Goal: Task Accomplishment & Management: Manage account settings

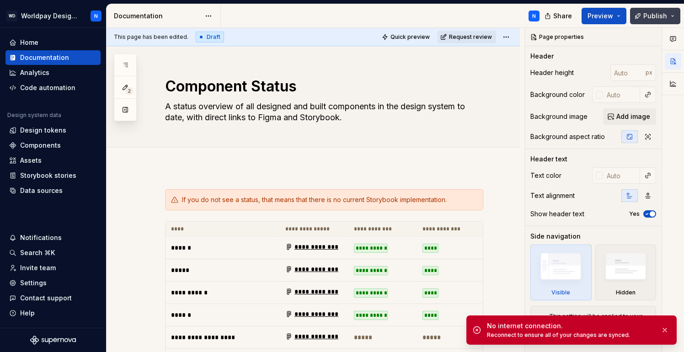
scroll to position [0, 167]
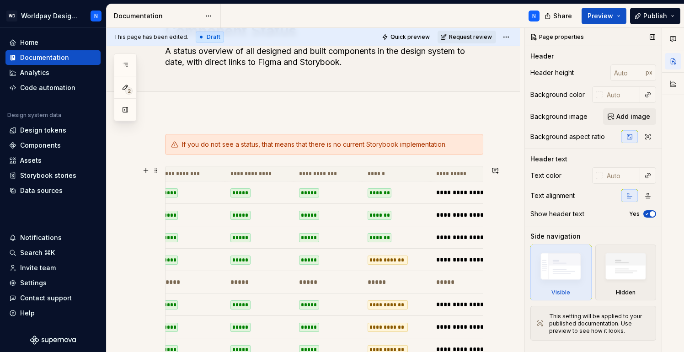
scroll to position [0, 265]
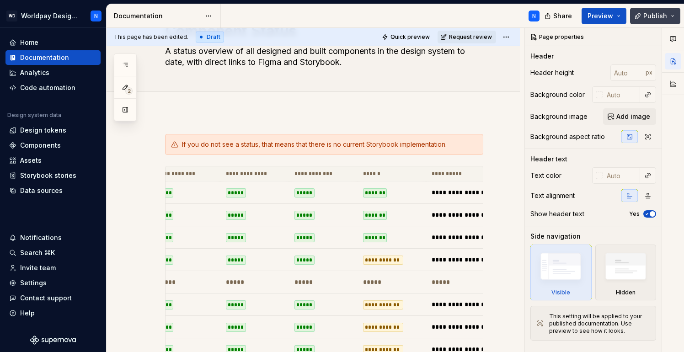
click at [673, 13] on button "Publish" at bounding box center [655, 16] width 50 height 16
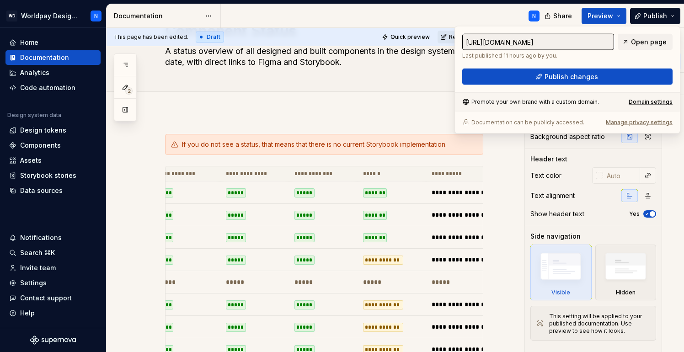
click at [543, 41] on input "https://worldpay.preview.supernova-docs.io/latest/components/component-status-L…" at bounding box center [538, 42] width 152 height 16
click at [546, 38] on input "https://worldpay.preview.supernova-docs.io/latest/components/component-status-L…" at bounding box center [538, 42] width 152 height 16
click at [573, 43] on input "https://worldpay.preview.supernova-docs.io/latest/components/component-status-L…" at bounding box center [538, 42] width 152 height 16
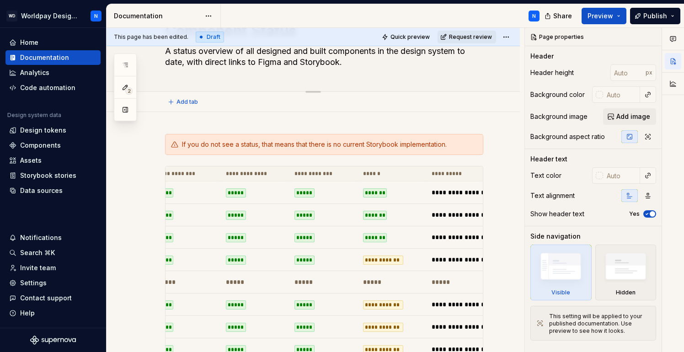
click at [423, 81] on div "Component Status A status overview of all designed and built components in the …" at bounding box center [324, 41] width 318 height 101
type textarea "*"
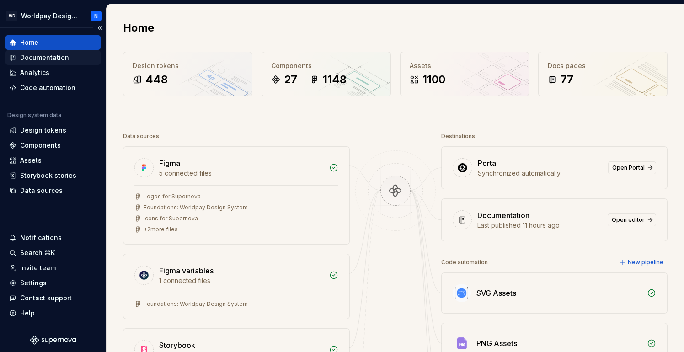
click at [63, 55] on div "Documentation" at bounding box center [44, 57] width 49 height 9
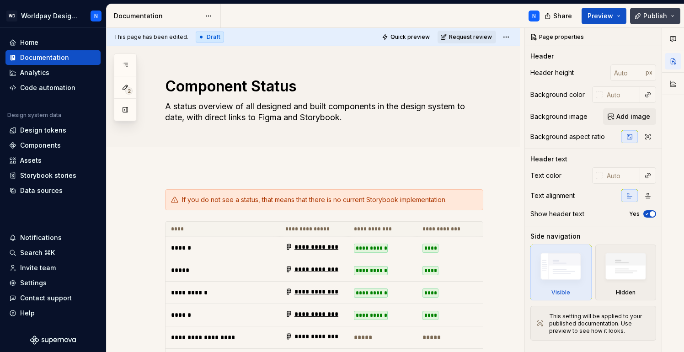
click at [648, 14] on span "Publish" at bounding box center [655, 15] width 24 height 9
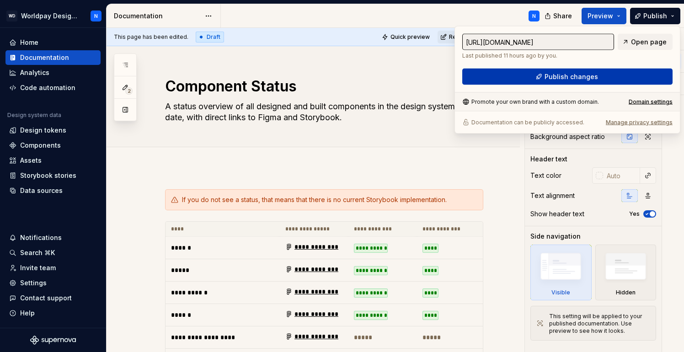
click at [591, 74] on span "Publish changes" at bounding box center [570, 76] width 53 height 9
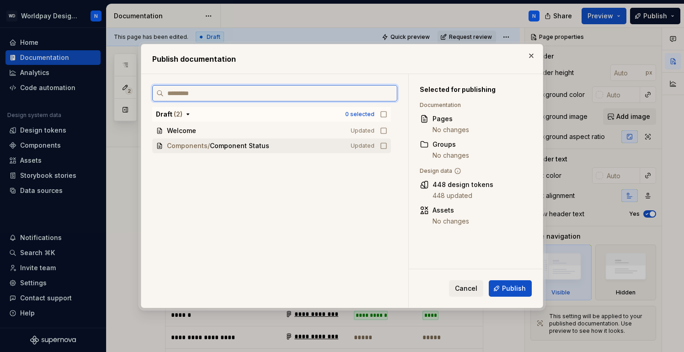
click at [387, 146] on icon at bounding box center [383, 145] width 7 height 7
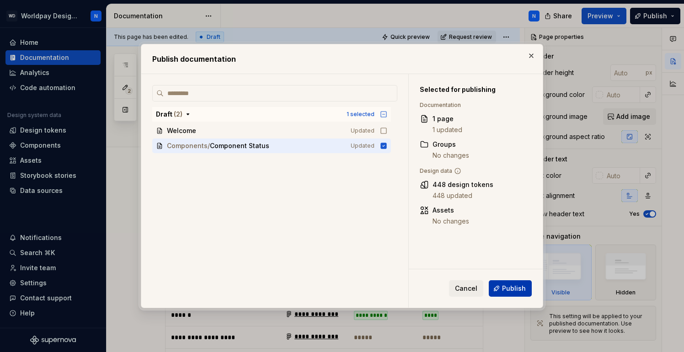
click at [517, 287] on span "Publish" at bounding box center [514, 288] width 24 height 9
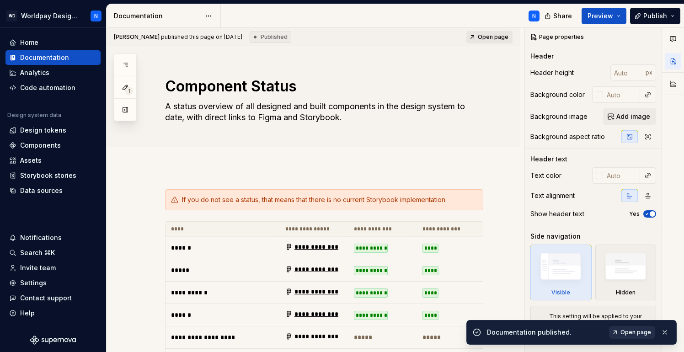
click at [631, 330] on span "Open page" at bounding box center [635, 332] width 31 height 7
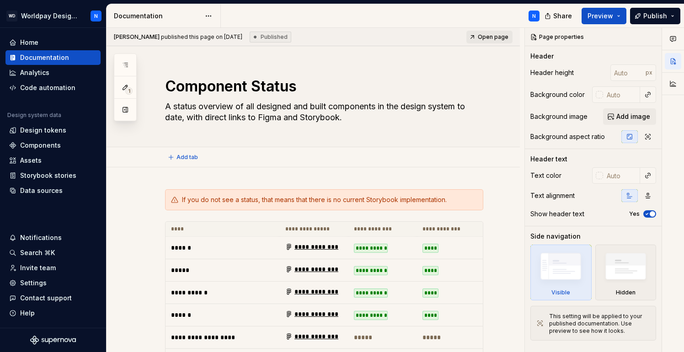
type textarea "*"
click at [48, 282] on div "Settings" at bounding box center [53, 282] width 88 height 9
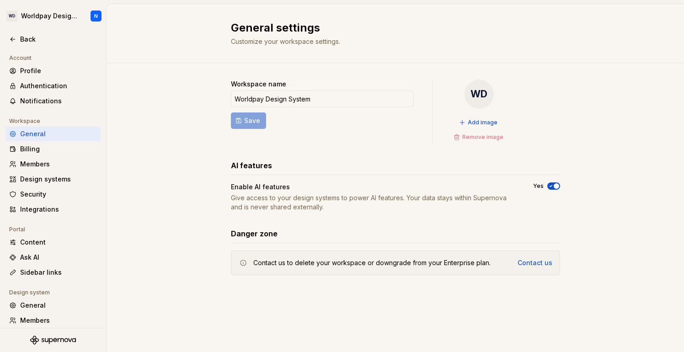
scroll to position [51, 0]
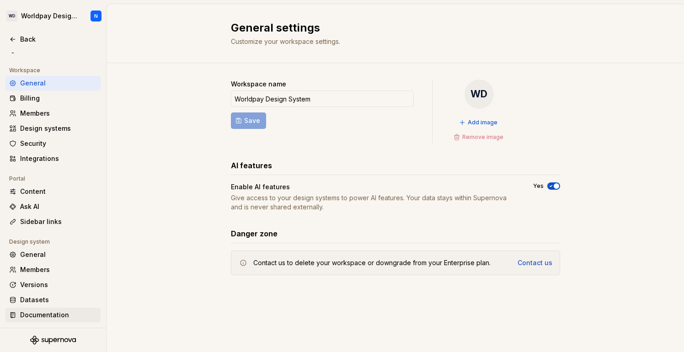
click at [64, 316] on div "Documentation" at bounding box center [58, 314] width 77 height 9
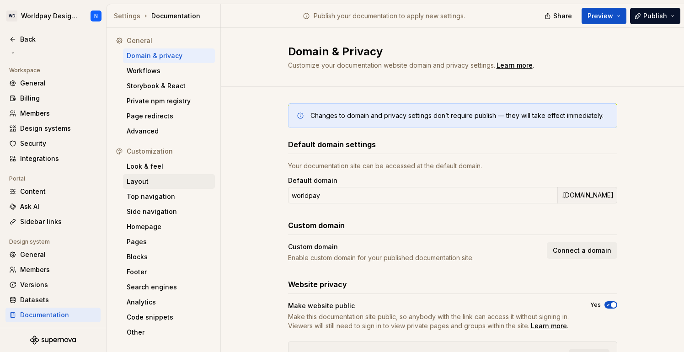
click at [155, 181] on div "Layout" at bounding box center [169, 181] width 85 height 9
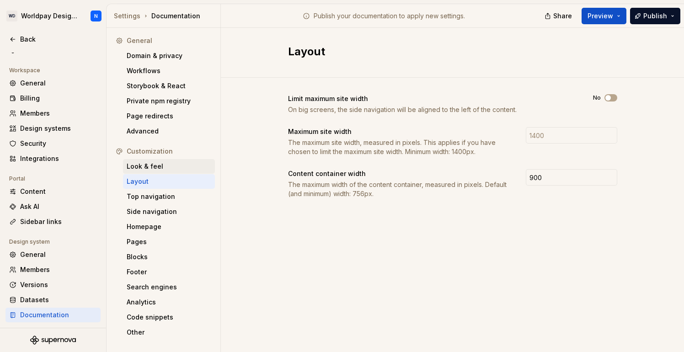
click at [156, 162] on div "Look & feel" at bounding box center [169, 166] width 85 height 9
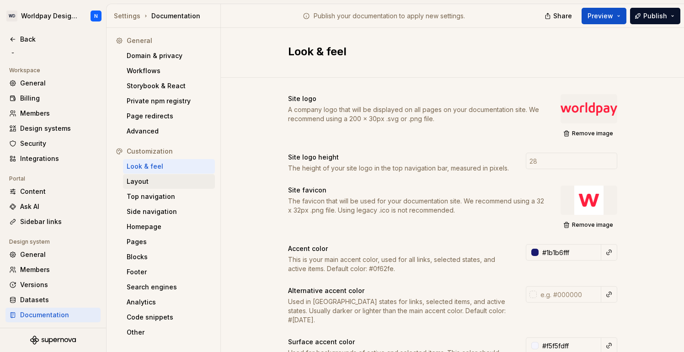
click at [158, 178] on div "Layout" at bounding box center [169, 181] width 85 height 9
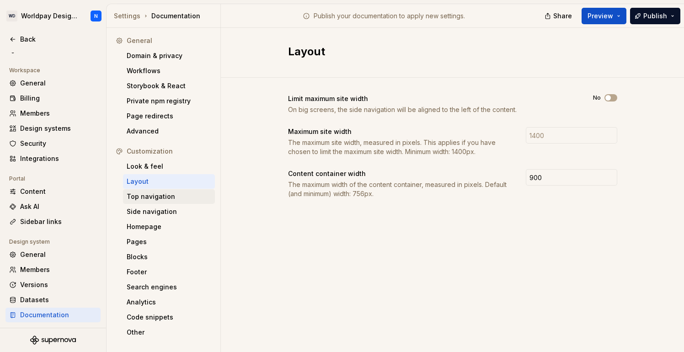
click at [170, 199] on div "Top navigation" at bounding box center [169, 196] width 85 height 9
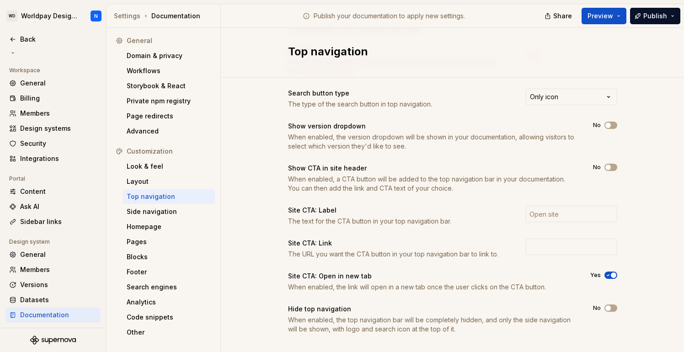
scroll to position [144, 0]
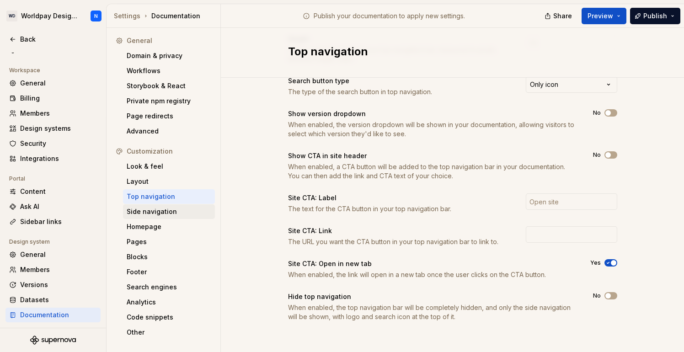
click at [159, 213] on div "Side navigation" at bounding box center [169, 211] width 85 height 9
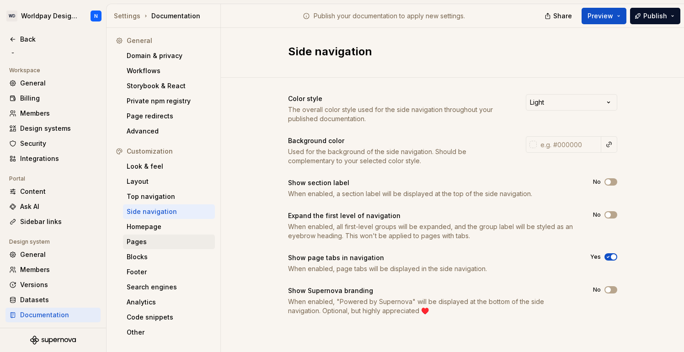
click at [162, 243] on div "Pages" at bounding box center [169, 241] width 85 height 9
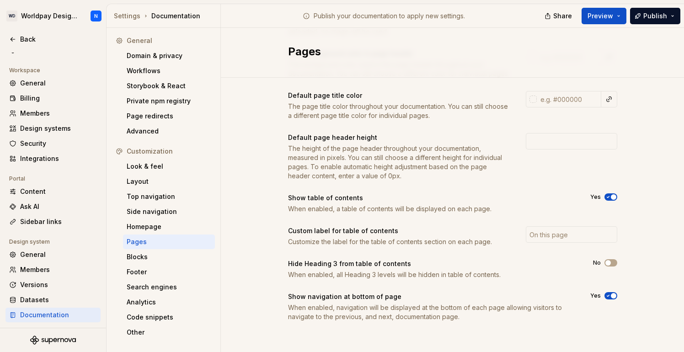
scroll to position [148, 0]
click at [160, 261] on div "Blocks" at bounding box center [169, 256] width 92 height 15
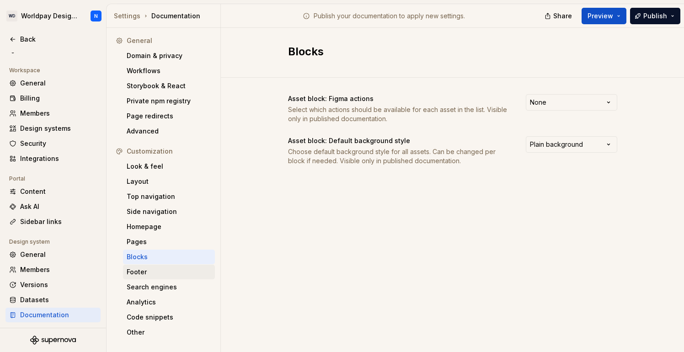
click at [160, 276] on div "Footer" at bounding box center [169, 271] width 85 height 9
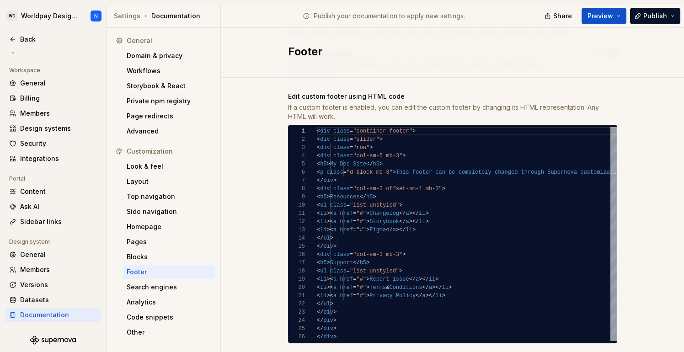
scroll to position [116, 0]
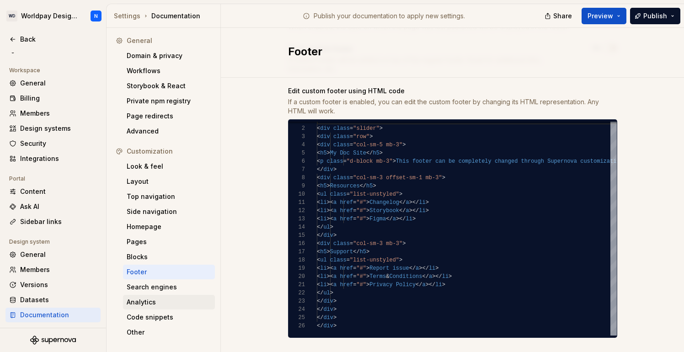
click at [166, 303] on div "Analytics" at bounding box center [169, 301] width 85 height 9
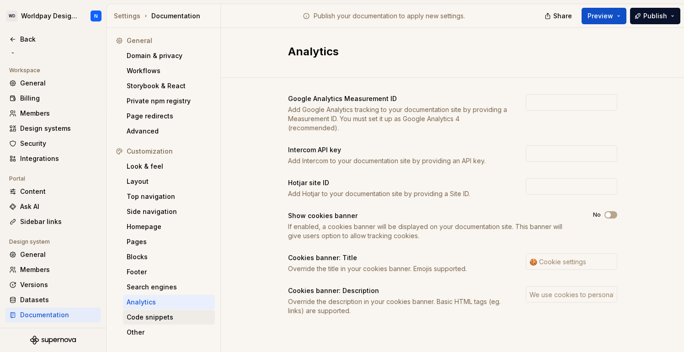
click at [158, 316] on div "Code snippets" at bounding box center [169, 317] width 85 height 9
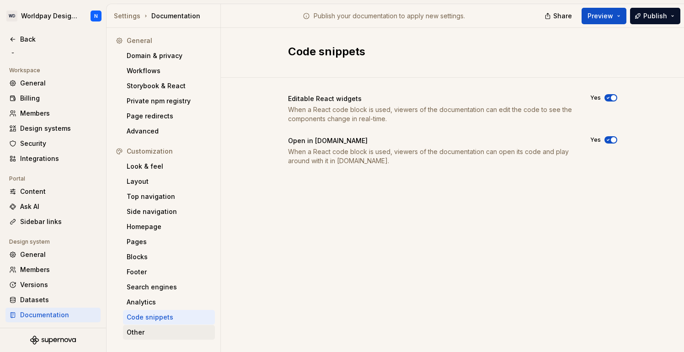
click at [154, 333] on div "Other" at bounding box center [169, 332] width 85 height 9
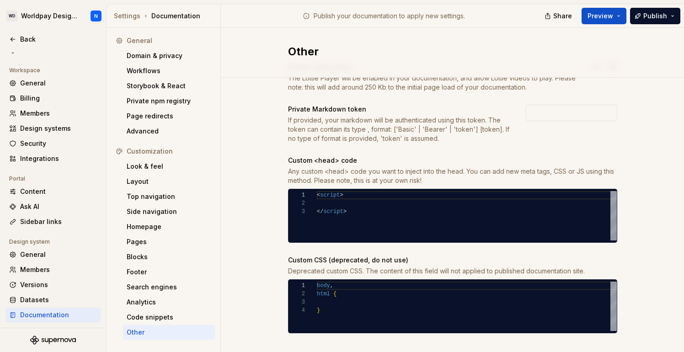
scroll to position [43, 0]
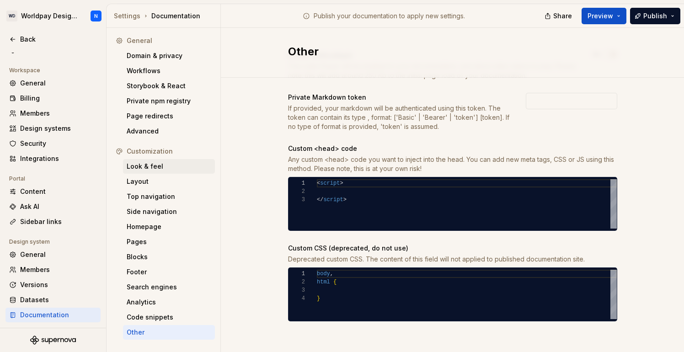
click at [158, 167] on div "Look & feel" at bounding box center [169, 166] width 85 height 9
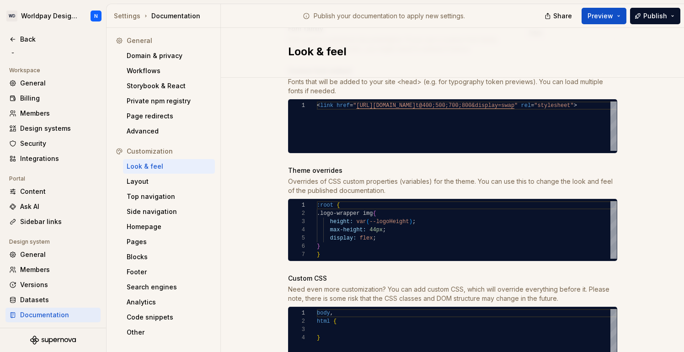
scroll to position [427, 0]
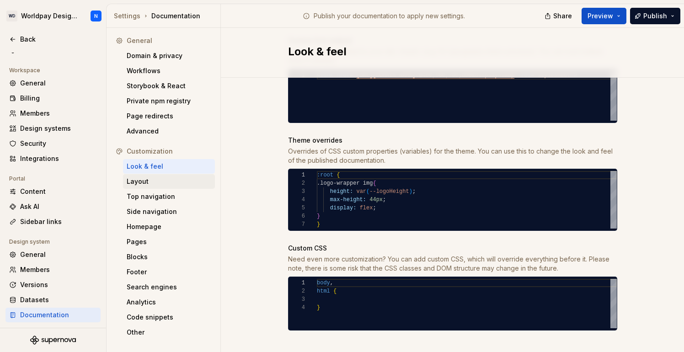
click at [159, 178] on div "Layout" at bounding box center [169, 181] width 85 height 9
